Goal: Information Seeking & Learning: Learn about a topic

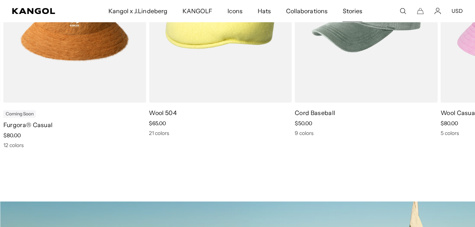
scroll to position [0, 156]
click at [349, 13] on span "Stories" at bounding box center [352, 11] width 20 height 22
click at [352, 11] on span "Stories" at bounding box center [352, 11] width 20 height 22
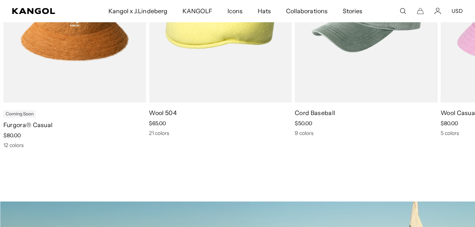
scroll to position [0, 156]
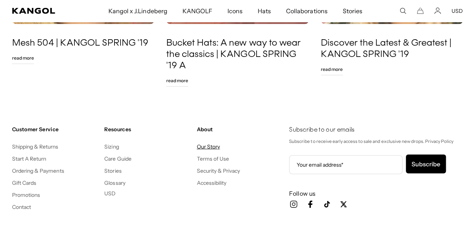
scroll to position [0, 156]
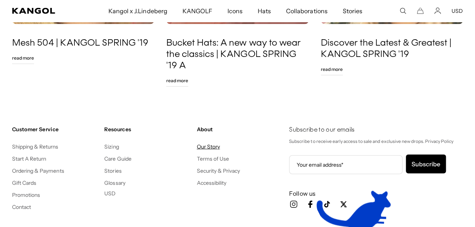
click at [210, 148] on link "Our Story" at bounding box center [208, 147] width 23 height 7
